Goal: Information Seeking & Learning: Compare options

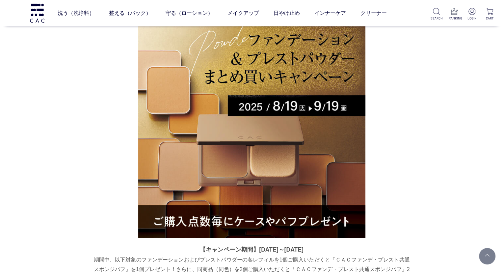
scroll to position [66, 0]
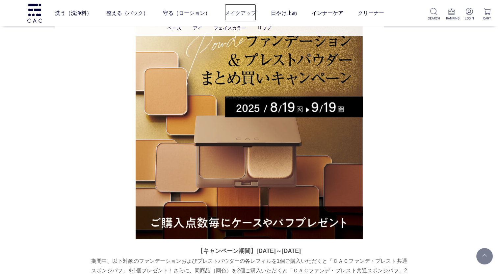
click at [248, 16] on link "メイクアップ" at bounding box center [241, 13] width 32 height 18
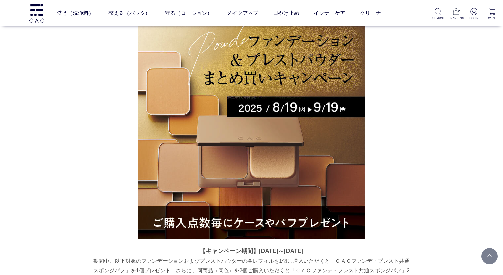
click at [179, 45] on img at bounding box center [251, 125] width 227 height 227
drag, startPoint x: 0, startPoint y: 222, endPoint x: 13, endPoint y: 221, distance: 13.2
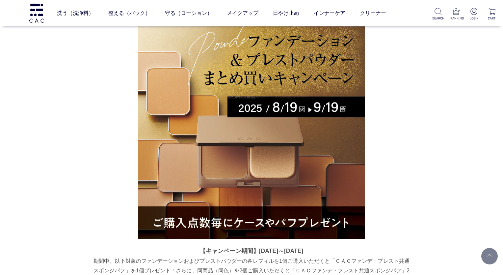
drag, startPoint x: 29, startPoint y: 215, endPoint x: 101, endPoint y: 155, distance: 93.5
click at [485, 254] on link at bounding box center [489, 256] width 16 height 16
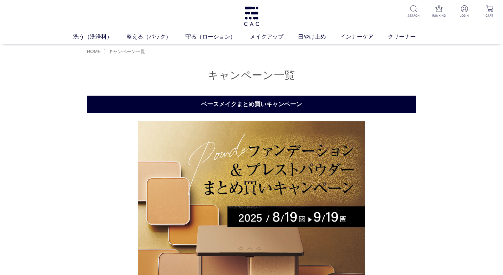
drag, startPoint x: 425, startPoint y: 209, endPoint x: 443, endPoint y: 159, distance: 53.2
click at [291, 173] on img at bounding box center [251, 234] width 227 height 227
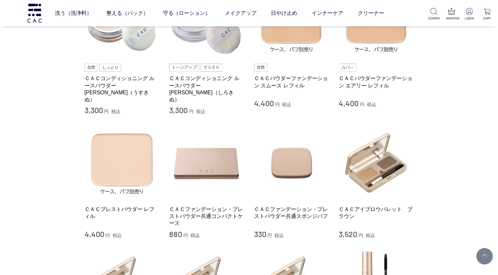
scroll to position [204, 0]
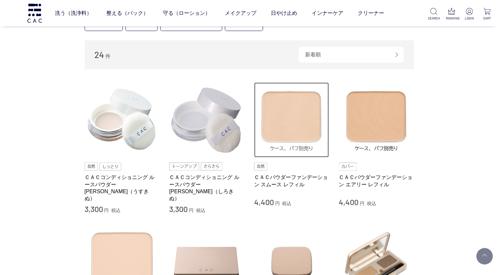
click at [294, 128] on img at bounding box center [291, 119] width 75 height 75
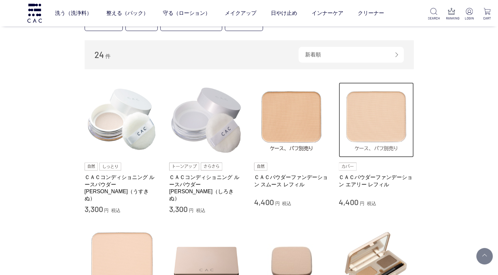
click at [379, 137] on img at bounding box center [376, 119] width 75 height 75
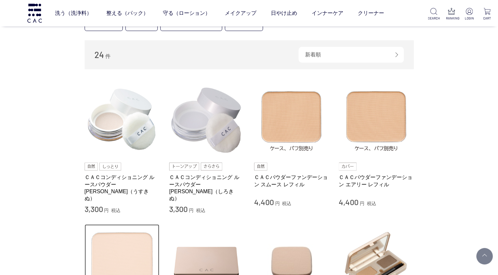
click at [117, 243] on img at bounding box center [122, 261] width 75 height 75
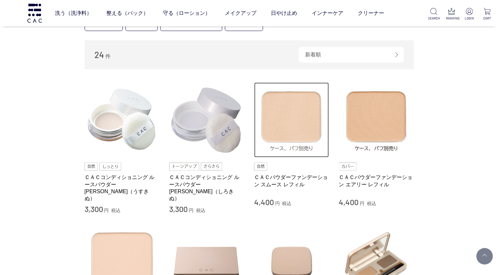
click at [299, 123] on img at bounding box center [291, 119] width 75 height 75
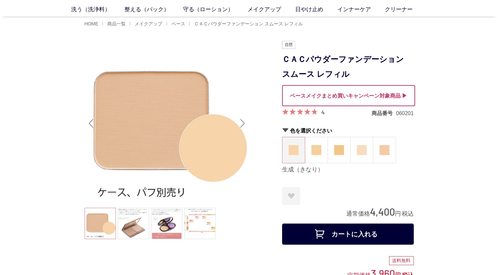
scroll to position [99, 0]
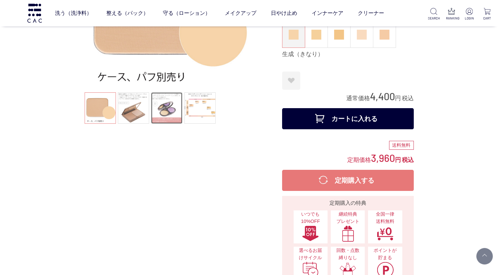
click at [171, 105] on link at bounding box center [166, 107] width 31 height 31
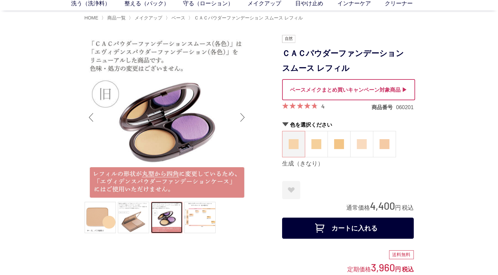
scroll to position [33, 0]
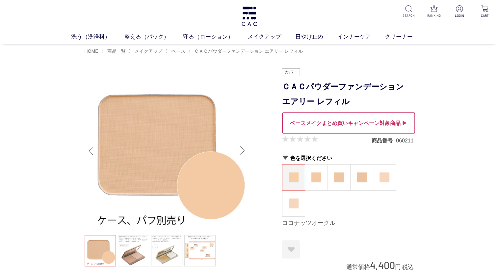
click at [245, 149] on div "Next slide" at bounding box center [242, 150] width 13 height 26
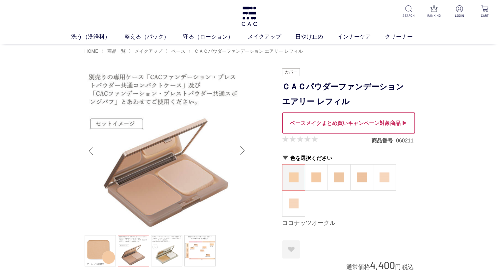
click at [244, 149] on div "Next slide" at bounding box center [242, 150] width 13 height 26
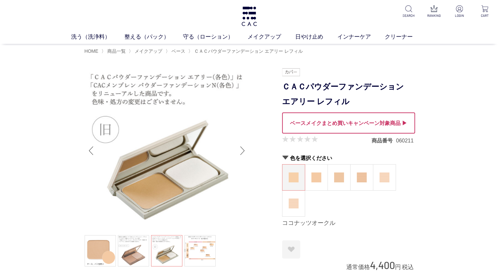
click at [242, 151] on div "Next slide" at bounding box center [242, 150] width 13 height 26
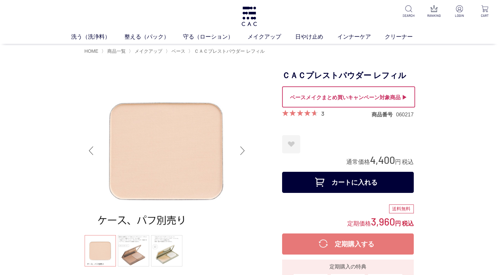
click at [245, 151] on div "Next slide" at bounding box center [242, 150] width 13 height 26
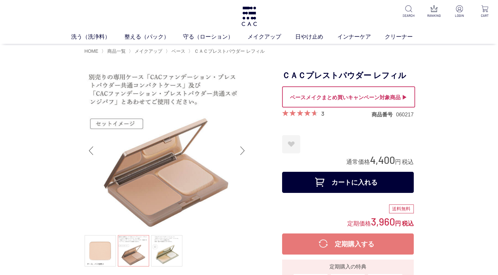
click at [245, 151] on div "Next slide" at bounding box center [242, 150] width 13 height 26
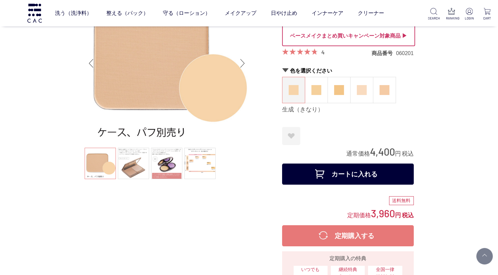
scroll to position [33, 0]
